Goal: Task Accomplishment & Management: Use online tool/utility

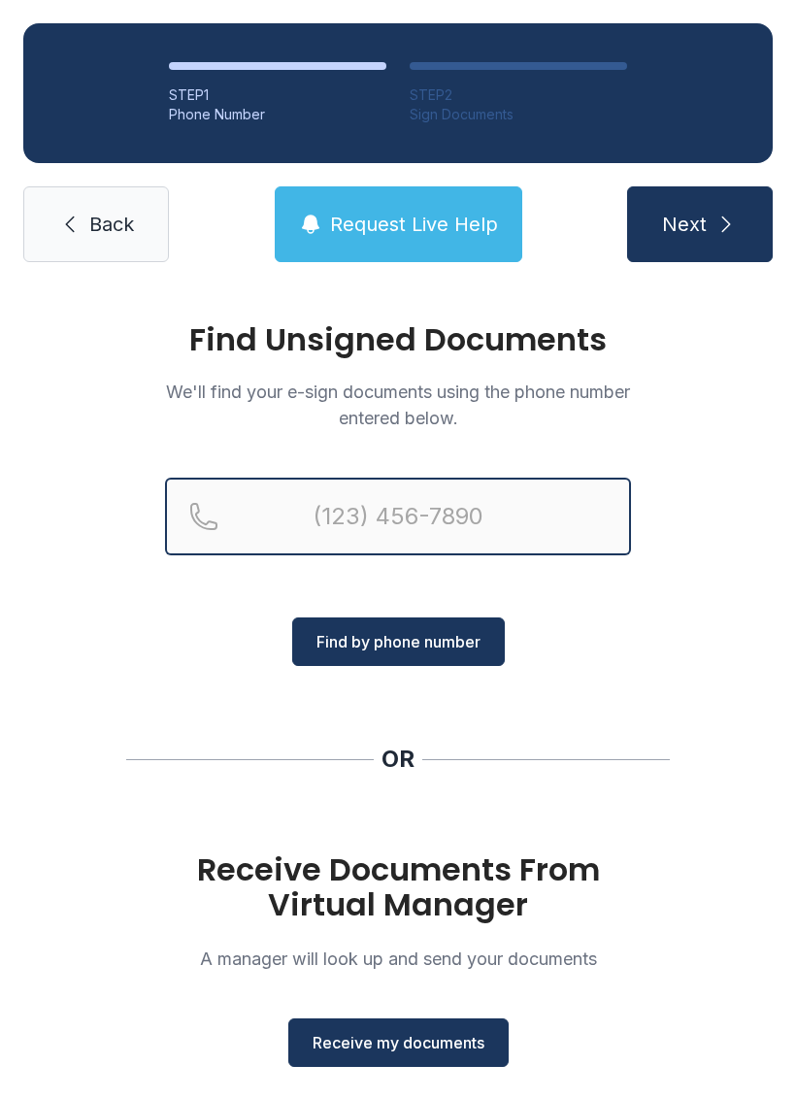
click at [324, 498] on input "Reservation phone number" at bounding box center [398, 516] width 466 height 78
type input "("
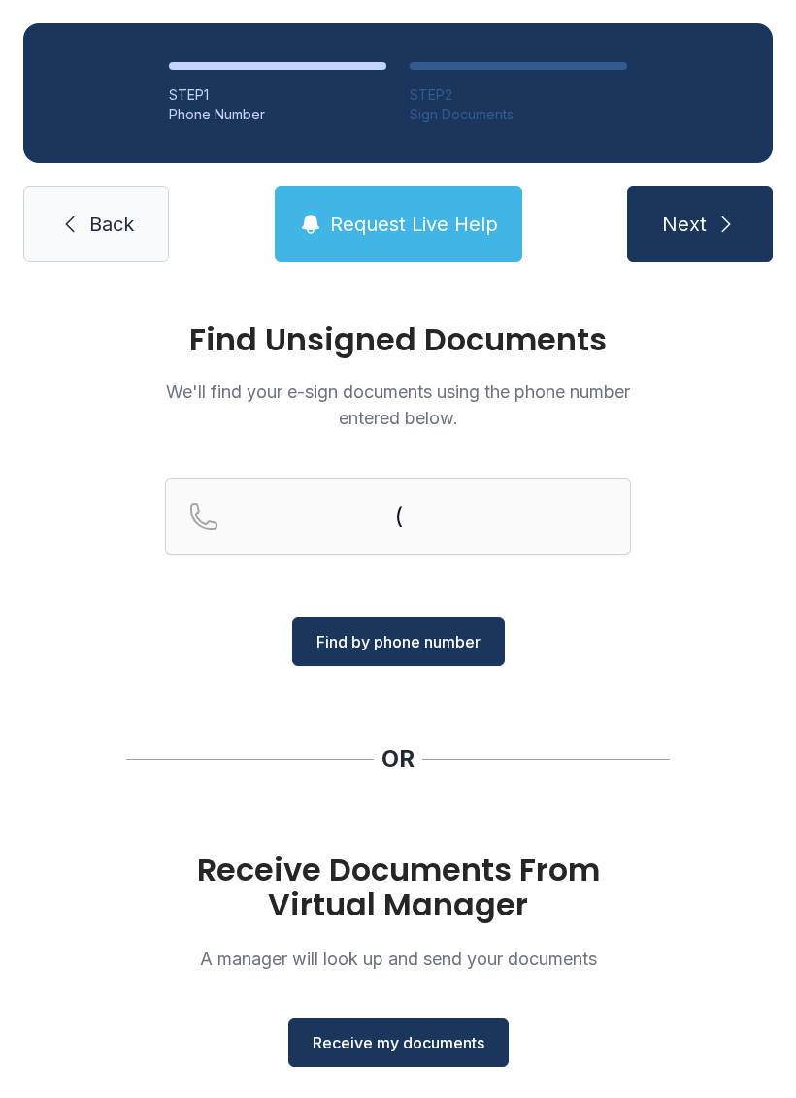
click at [129, 236] on span "Back" at bounding box center [111, 224] width 45 height 27
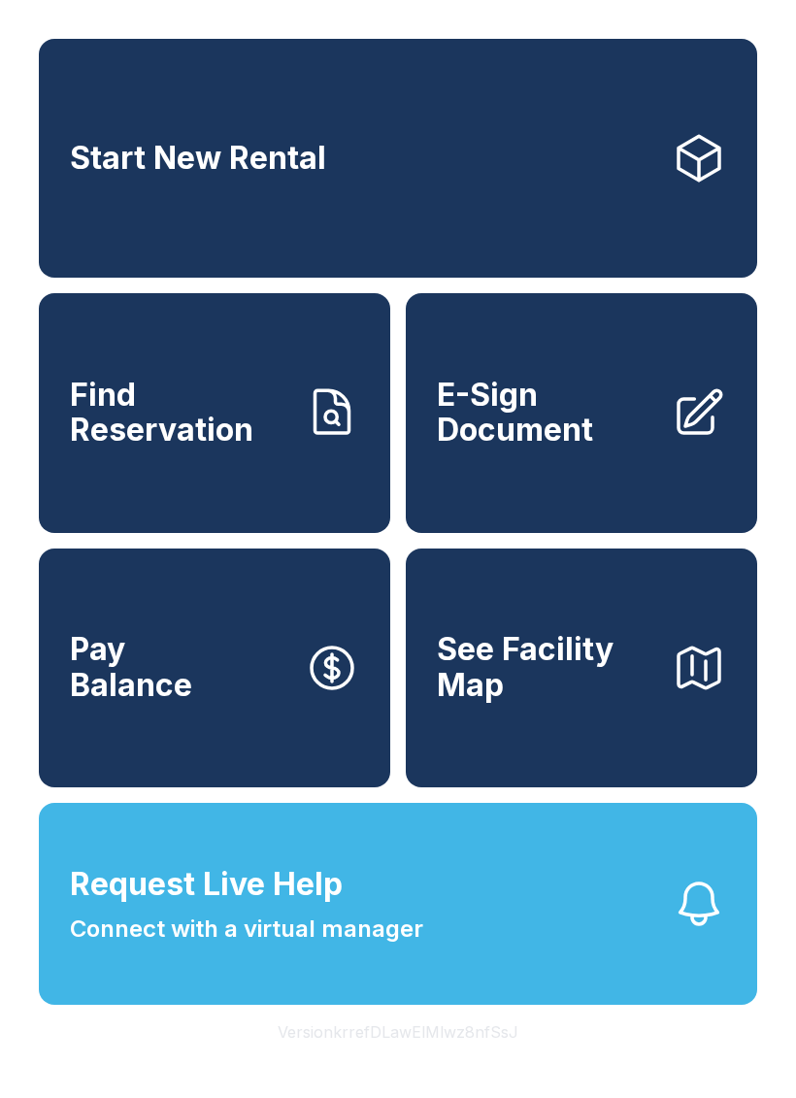
click at [608, 472] on link "E-Sign Document" at bounding box center [581, 412] width 351 height 239
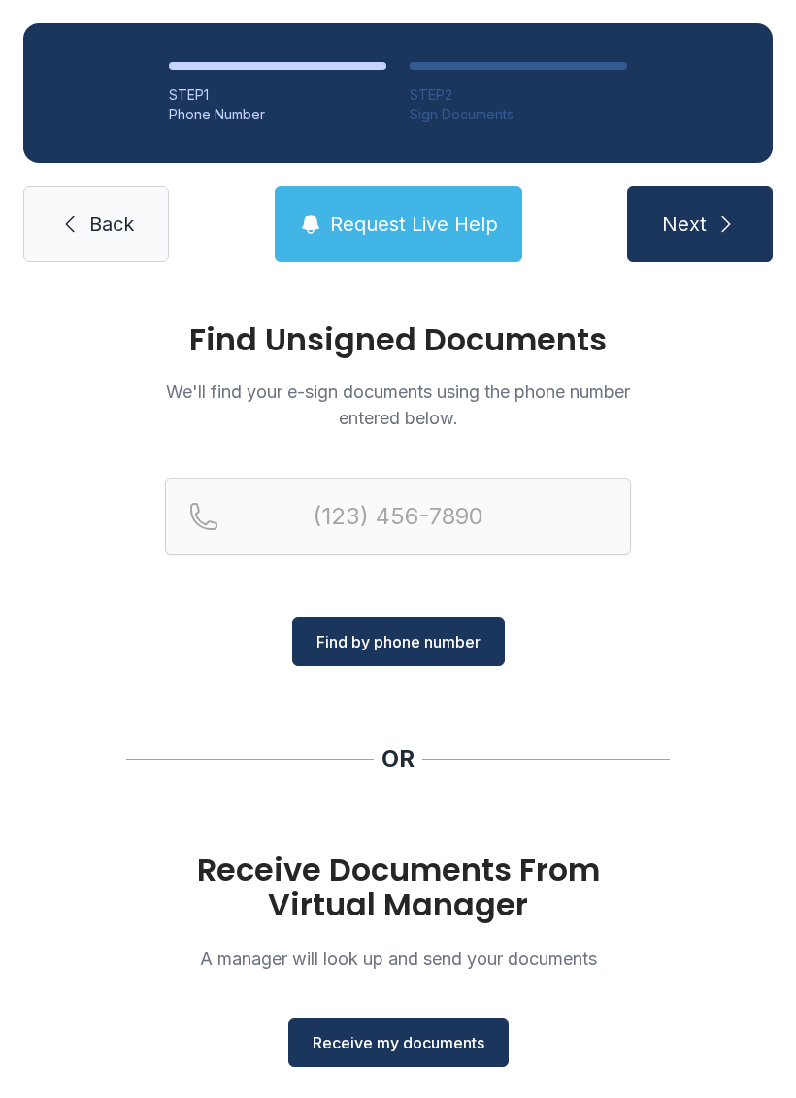
click at [449, 1059] on button "Receive my documents" at bounding box center [398, 1042] width 220 height 49
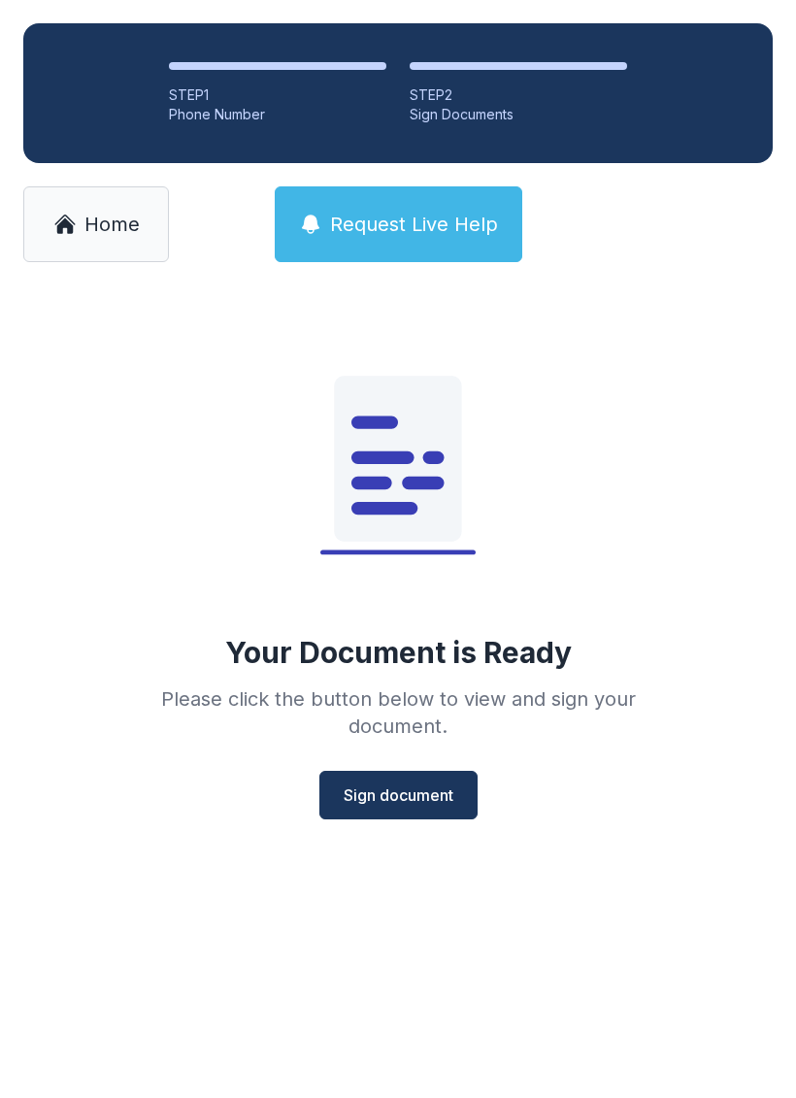
click at [421, 782] on button "Sign document" at bounding box center [398, 795] width 158 height 49
click at [107, 228] on span "Home" at bounding box center [111, 224] width 55 height 27
